Goal: Find specific page/section: Find specific page/section

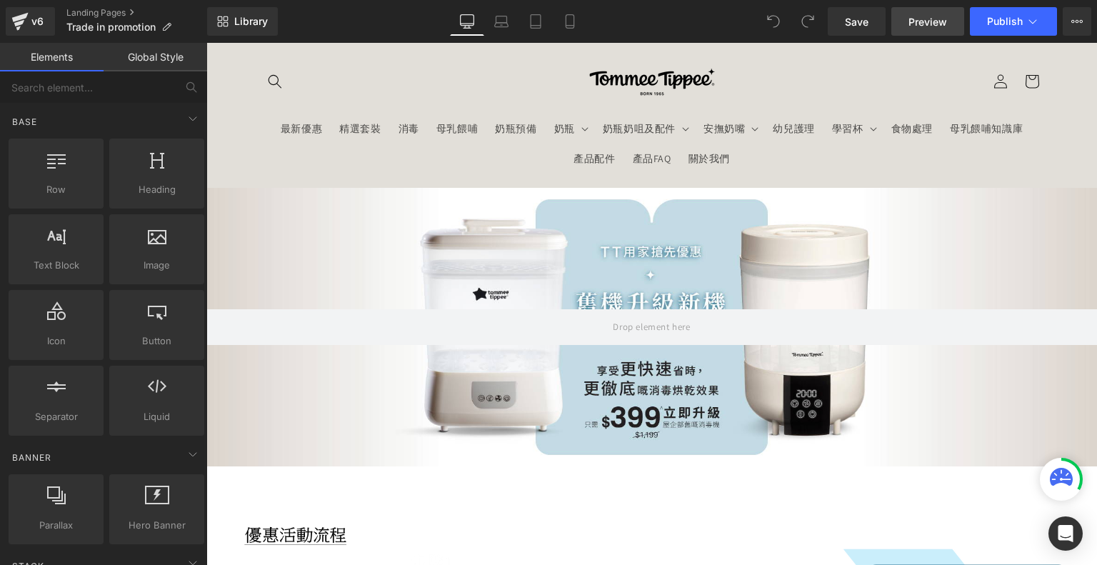
click at [931, 13] on link "Preview" at bounding box center [928, 21] width 73 height 29
click at [91, 9] on link "Landing Pages" at bounding box center [136, 12] width 141 height 11
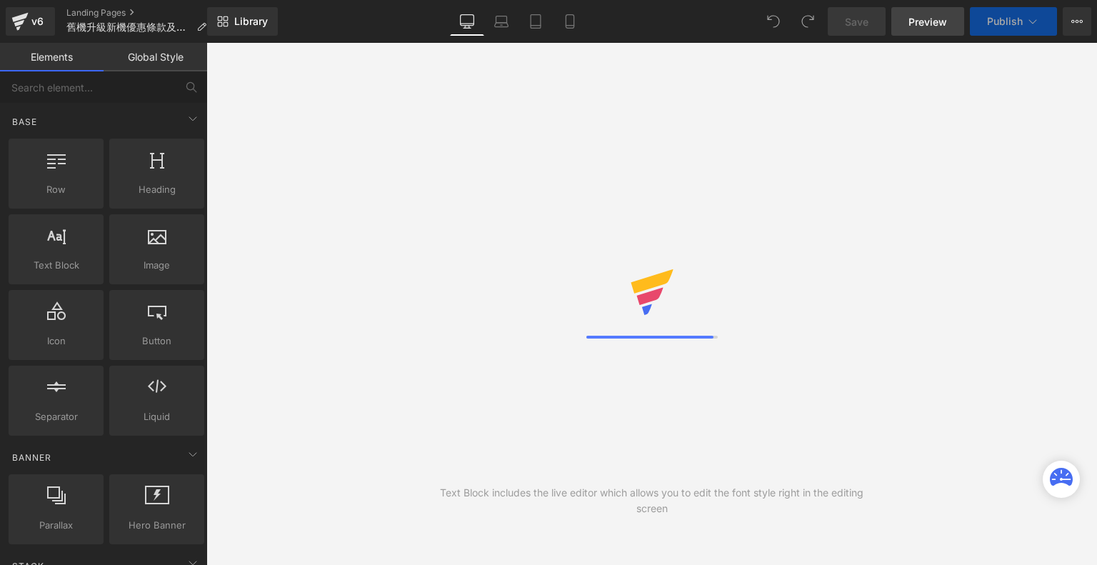
click at [929, 21] on span "Preview" at bounding box center [928, 21] width 39 height 15
